Goal: Task Accomplishment & Management: Use online tool/utility

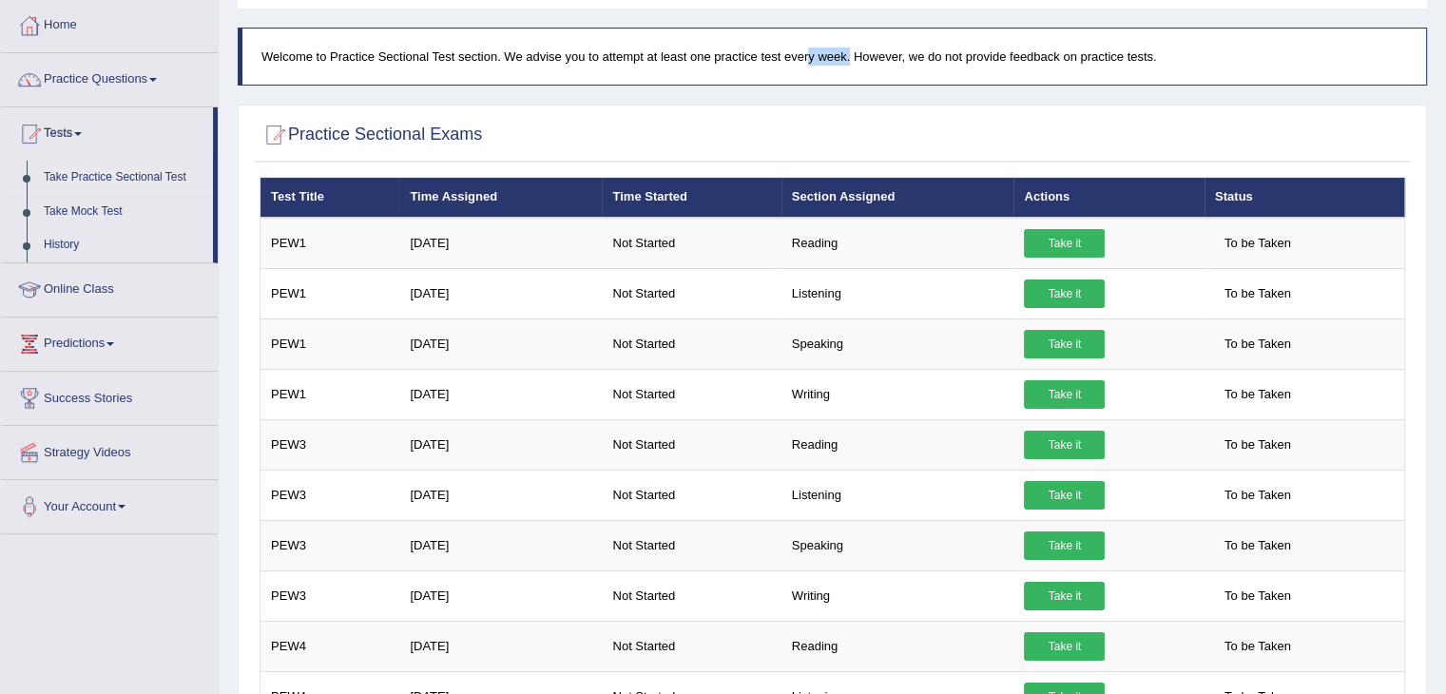
click at [688, 34] on blockquote "Welcome to Practice Sectional Test section. We advise you to attempt at least o…" at bounding box center [832, 57] width 1189 height 58
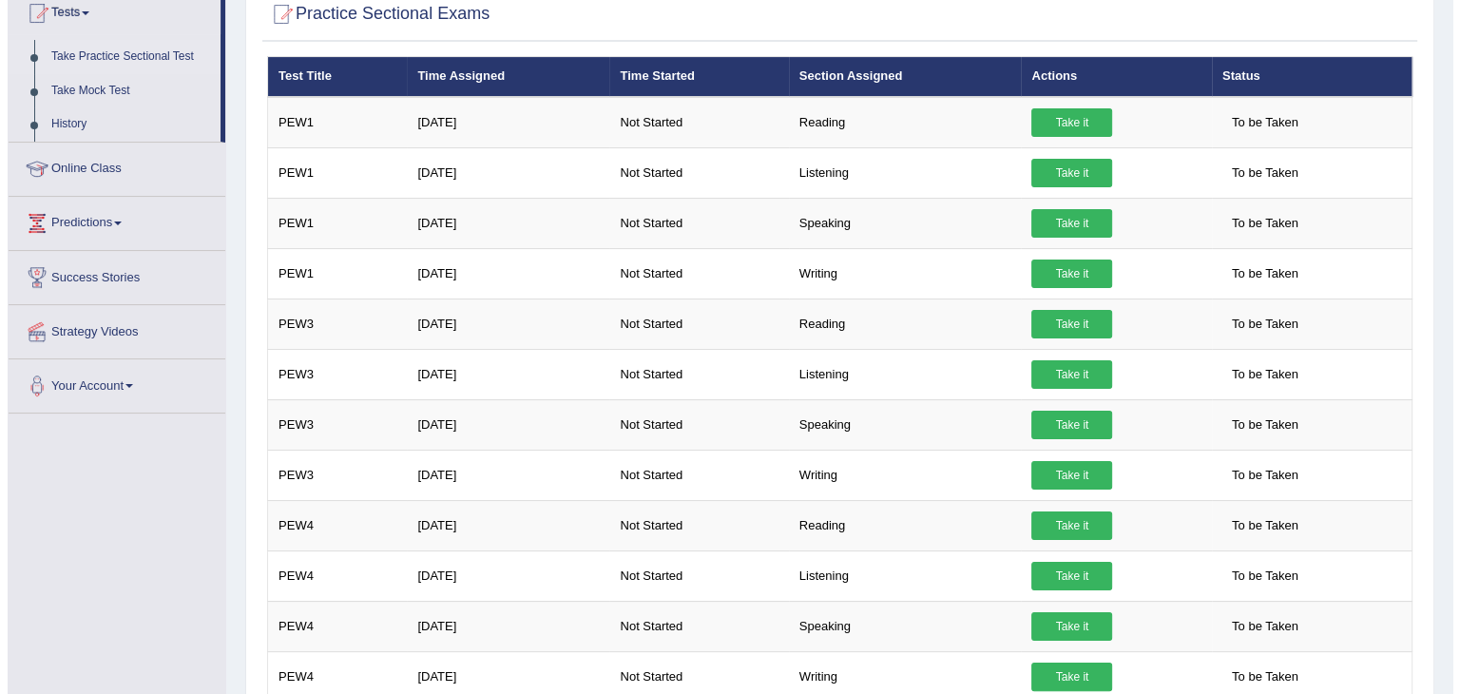
scroll to position [217, 0]
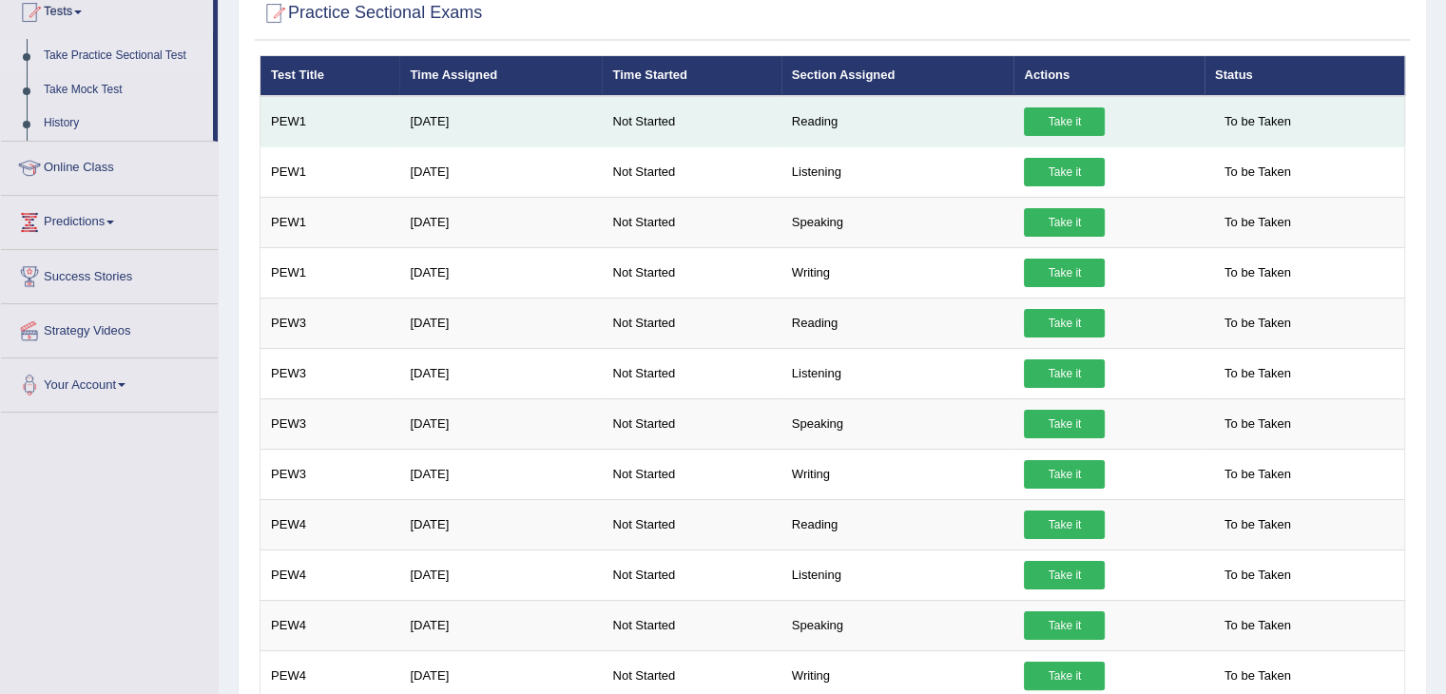
click at [1042, 116] on link "Take it" at bounding box center [1064, 121] width 81 height 29
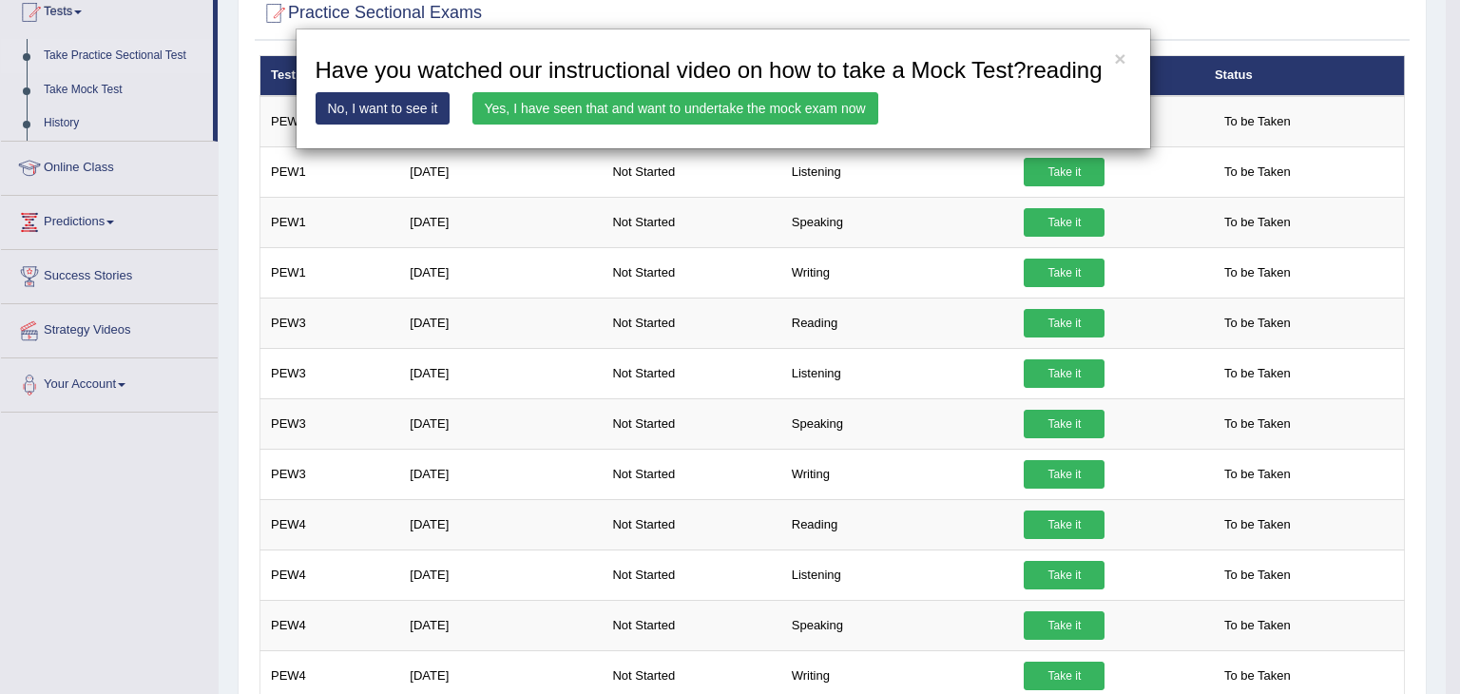
click at [525, 98] on link "Yes, I have seen that and want to undertake the mock exam now" at bounding box center [675, 108] width 406 height 32
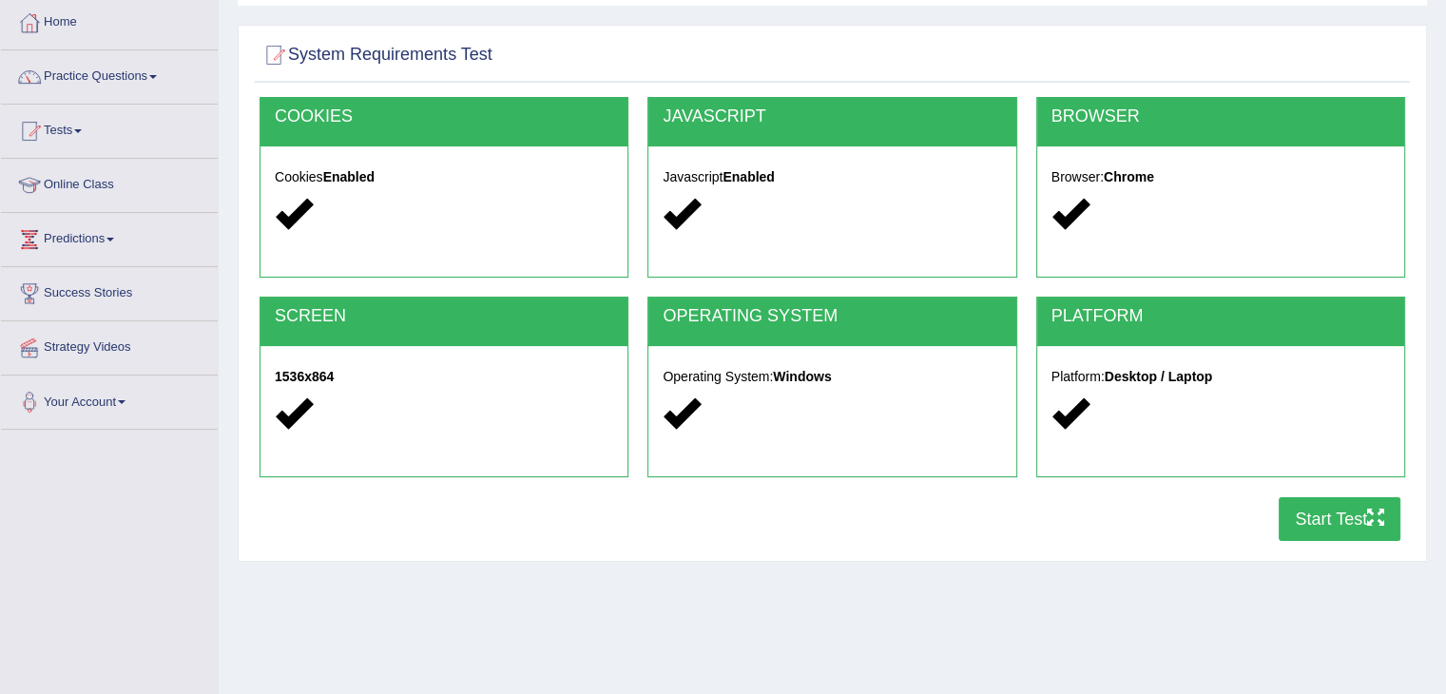
scroll to position [99, 0]
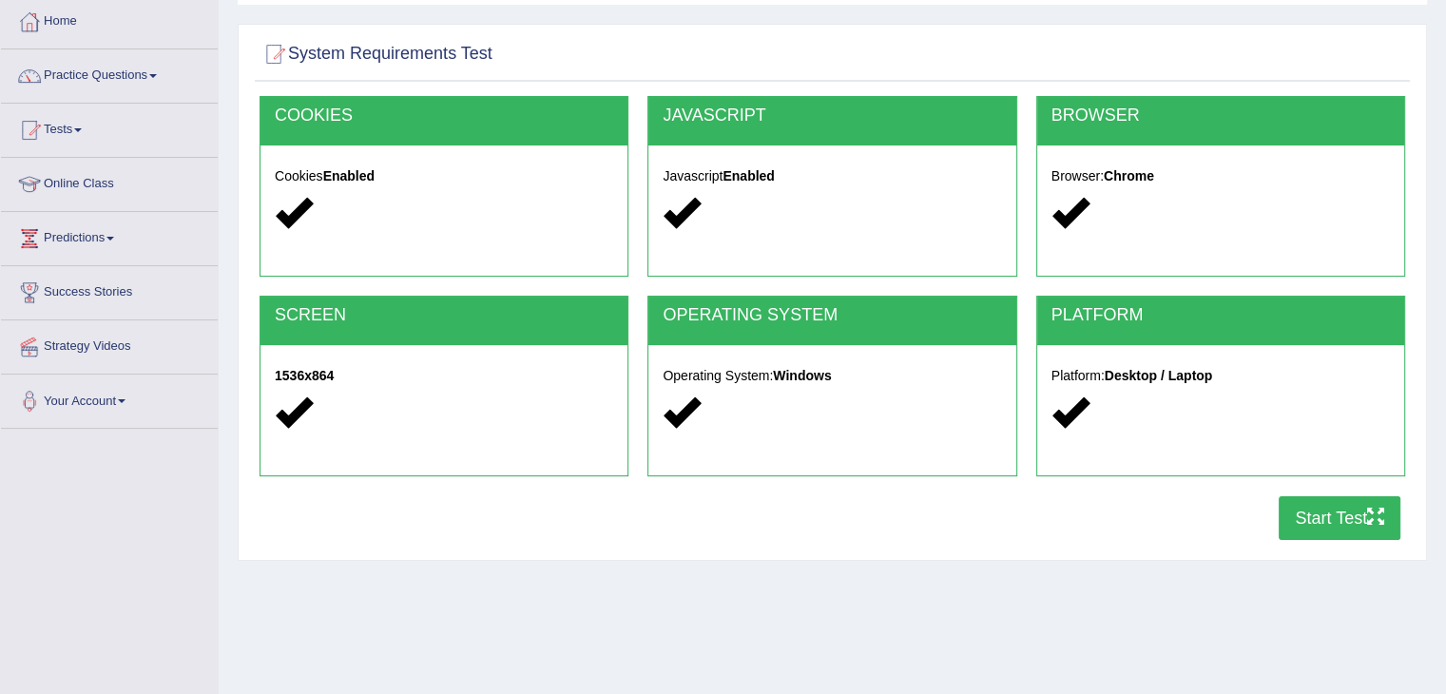
click at [1351, 509] on button "Start Test" at bounding box center [1339, 518] width 122 height 44
